Goal: Ask a question

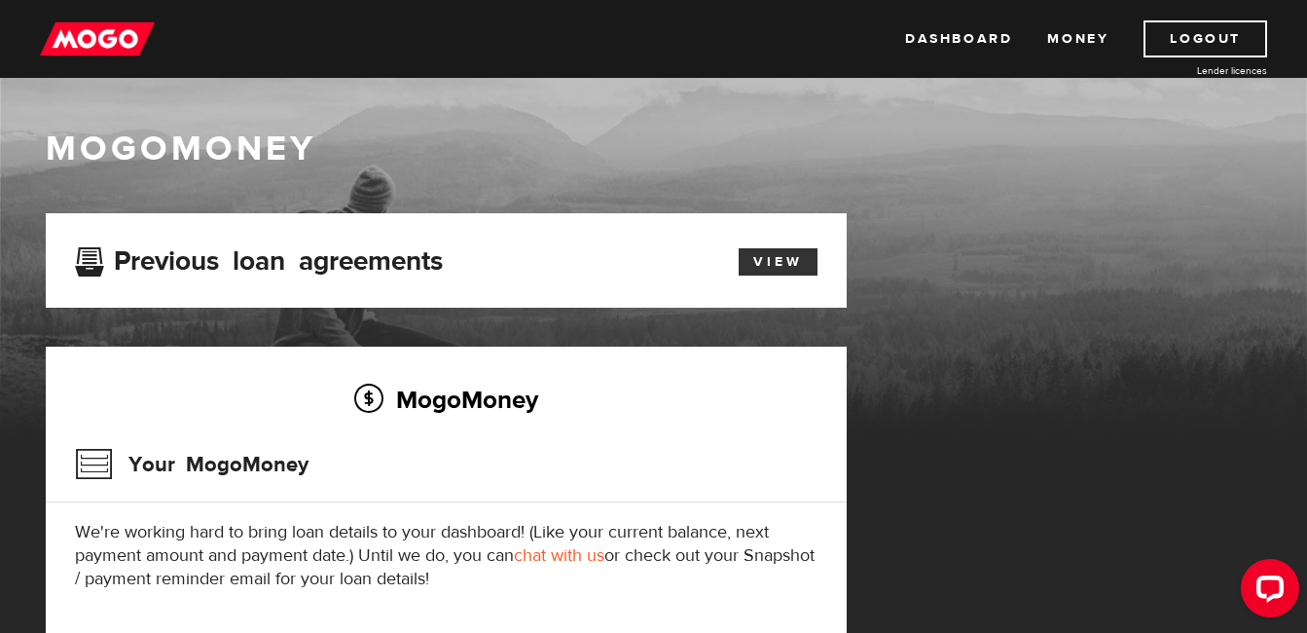
click at [773, 266] on link "View" at bounding box center [778, 261] width 79 height 27
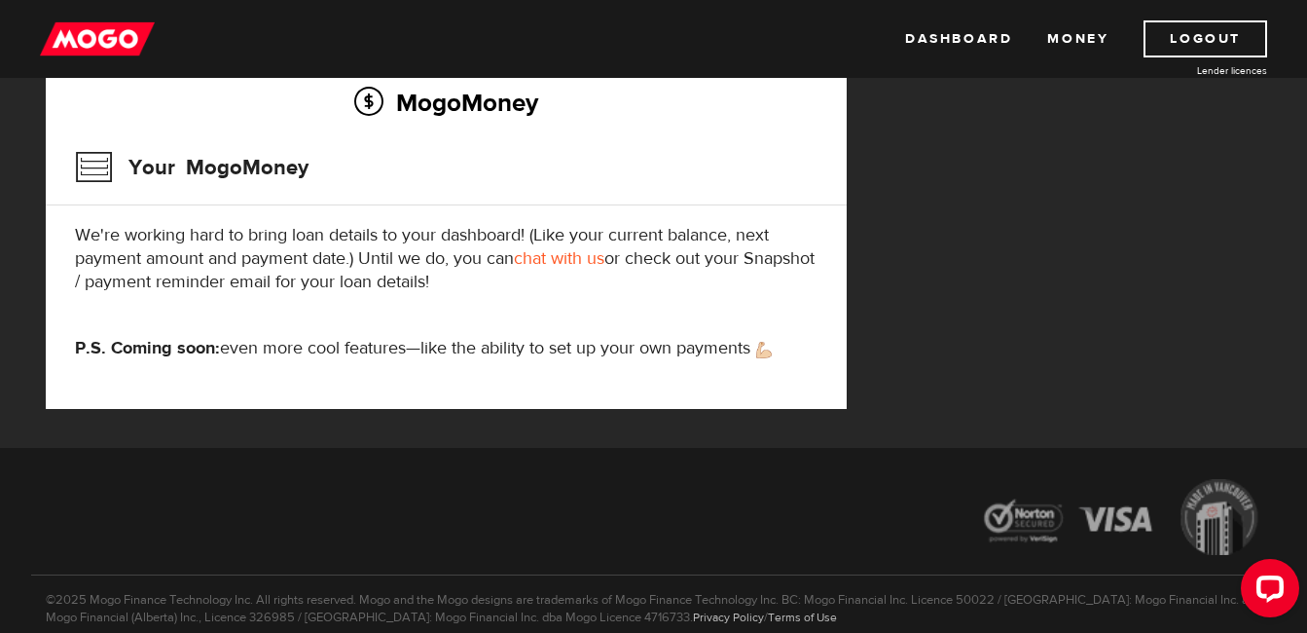
scroll to position [298, 0]
click at [973, 43] on link "Dashboard" at bounding box center [958, 38] width 107 height 37
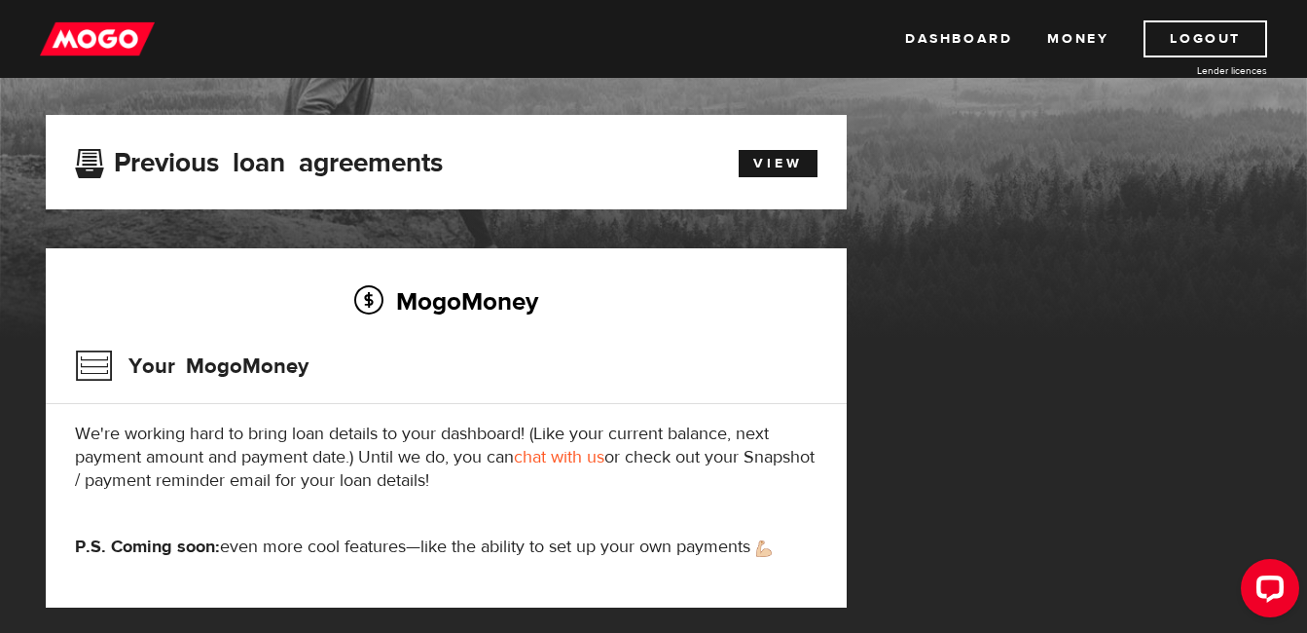
scroll to position [99, 0]
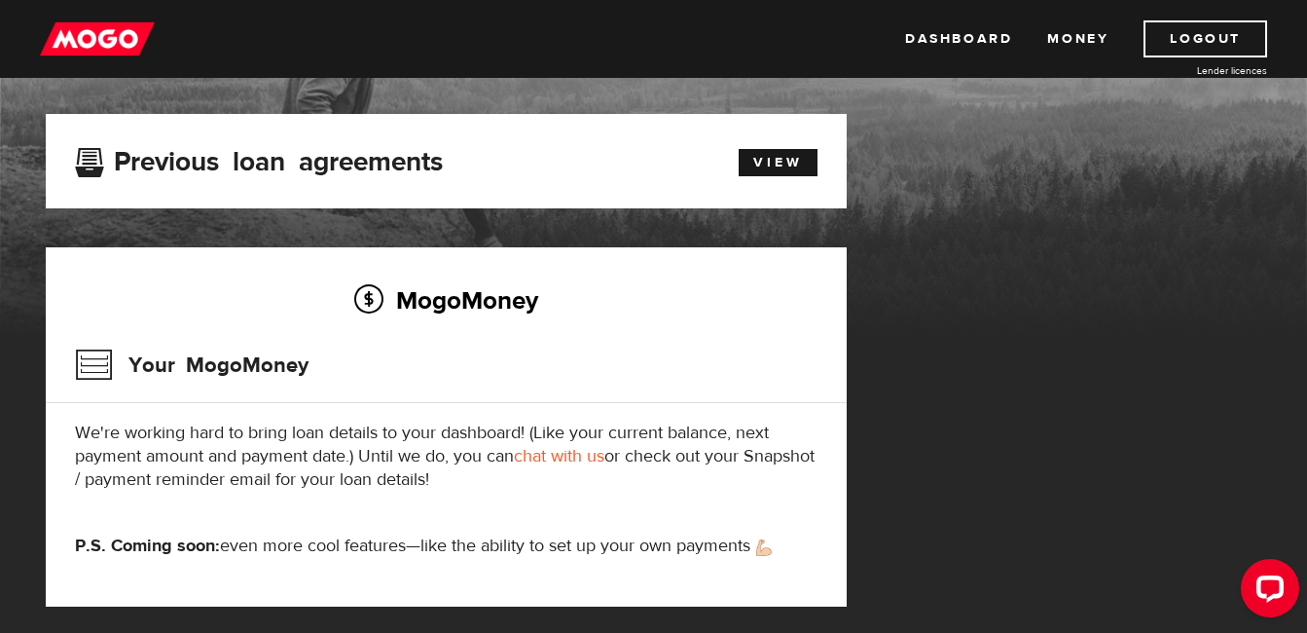
click at [562, 462] on link "chat with us" at bounding box center [559, 456] width 91 height 22
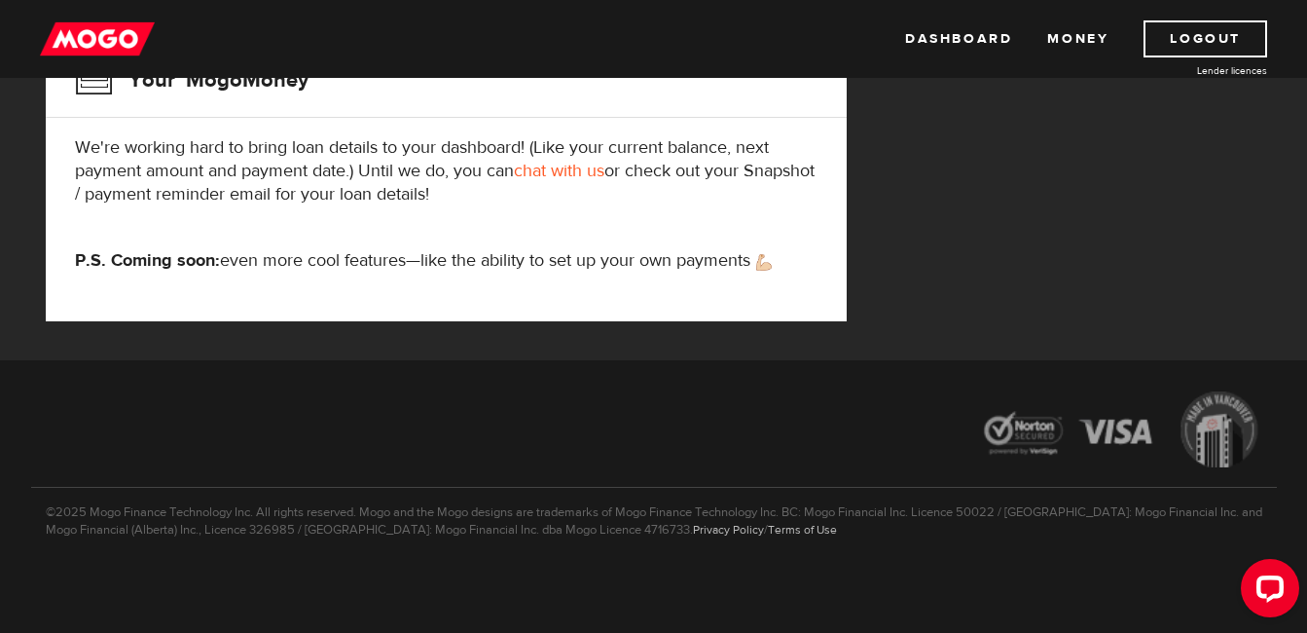
scroll to position [0, 0]
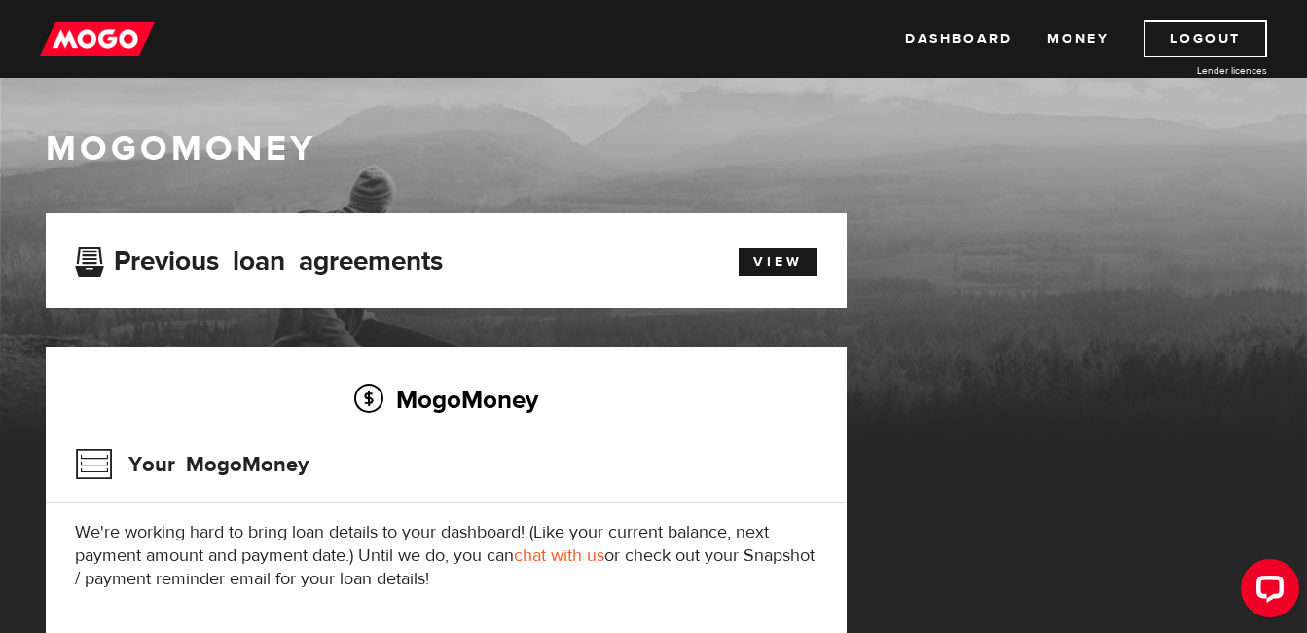
click at [113, 42] on img at bounding box center [97, 38] width 115 height 37
